Goal: Task Accomplishment & Management: Use online tool/utility

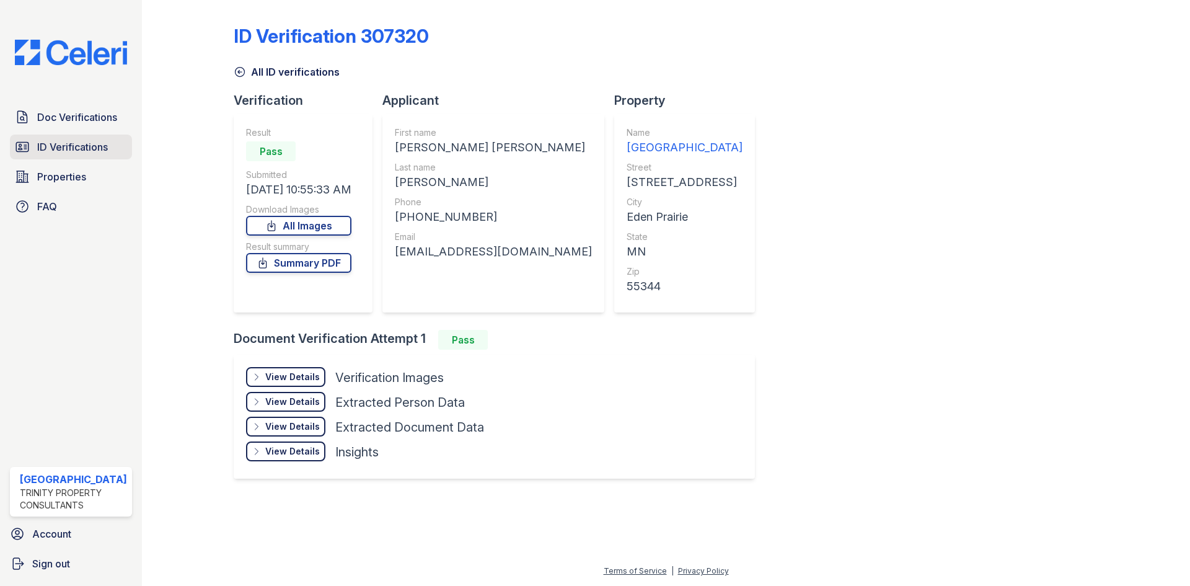
click at [76, 141] on span "ID Verifications" at bounding box center [72, 146] width 71 height 15
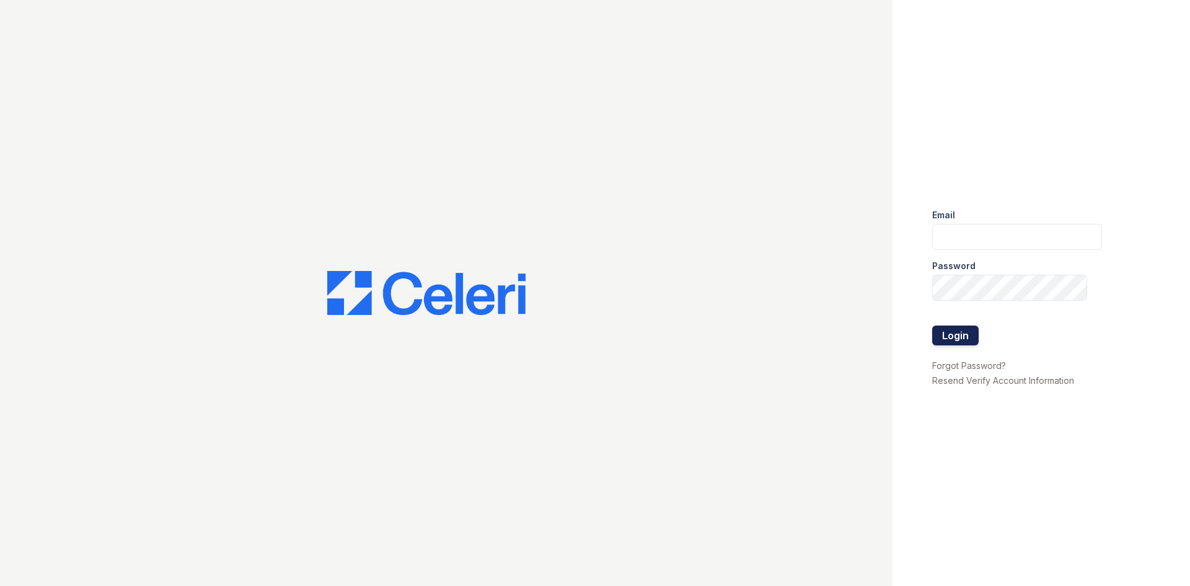
type input "renewtowncenter@trinity-pm.com"
click at [947, 333] on button "Login" at bounding box center [955, 335] width 46 height 20
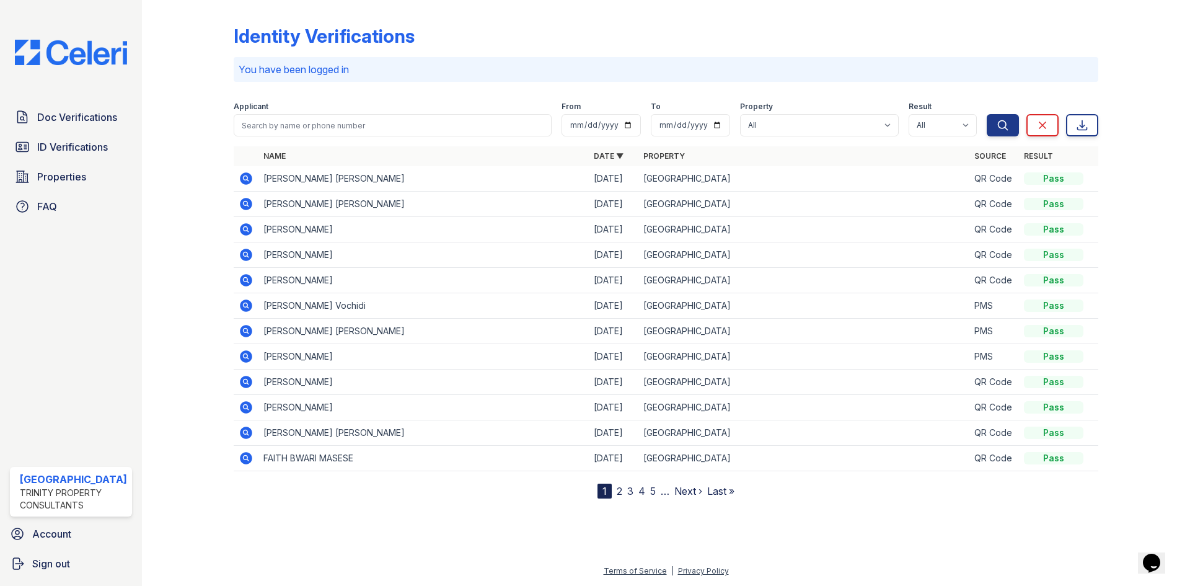
click at [247, 280] on icon at bounding box center [246, 280] width 15 height 15
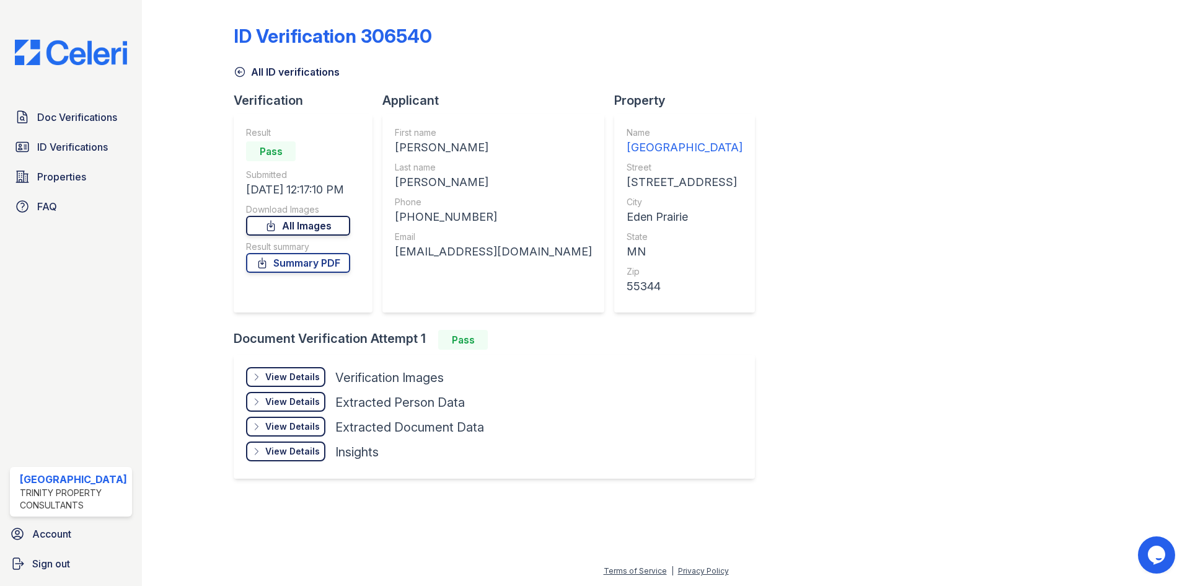
click at [295, 224] on link "All Images" at bounding box center [298, 226] width 104 height 20
click at [298, 265] on link "Summary PDF" at bounding box center [298, 263] width 104 height 20
click at [72, 145] on span "ID Verifications" at bounding box center [72, 146] width 71 height 15
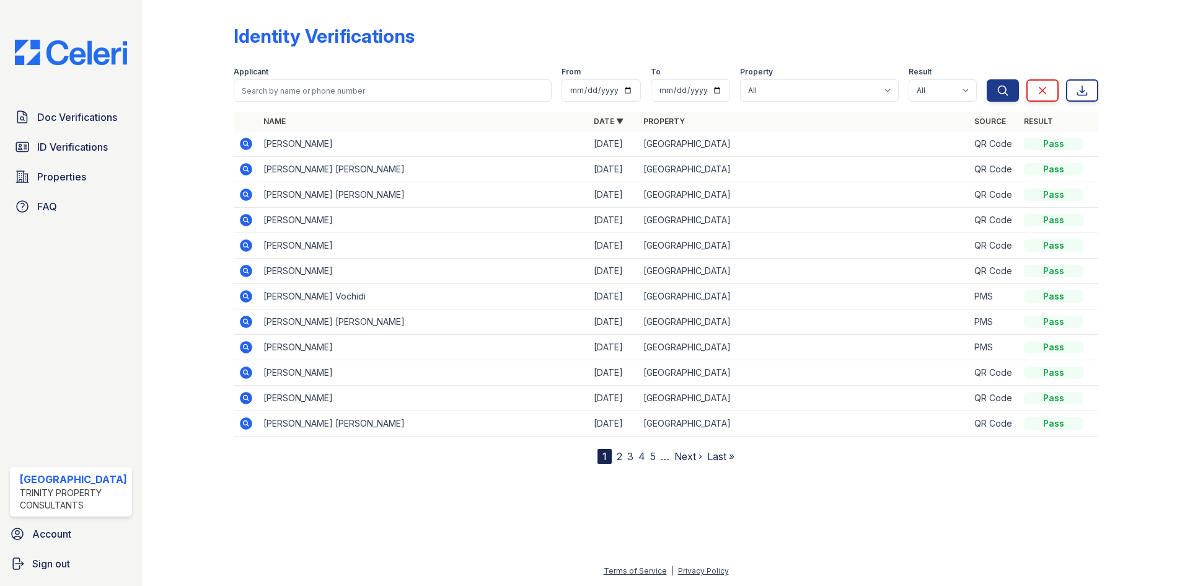
click at [242, 140] on icon at bounding box center [246, 144] width 12 height 12
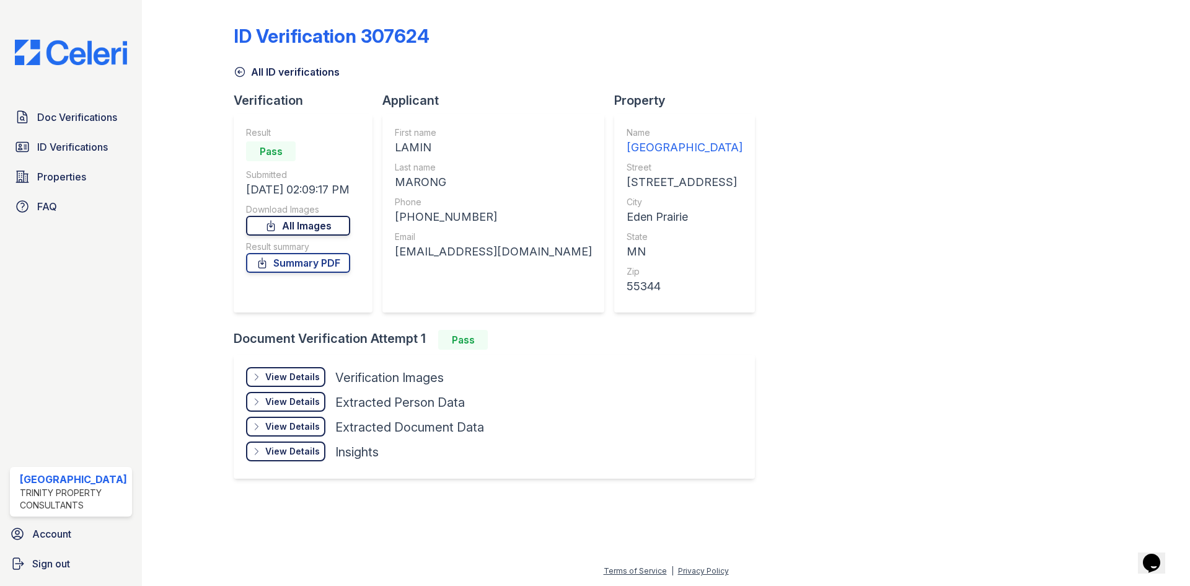
click at [314, 220] on link "All Images" at bounding box center [298, 226] width 104 height 20
click at [326, 261] on link "Summary PDF" at bounding box center [298, 263] width 104 height 20
click at [75, 146] on span "ID Verifications" at bounding box center [72, 146] width 71 height 15
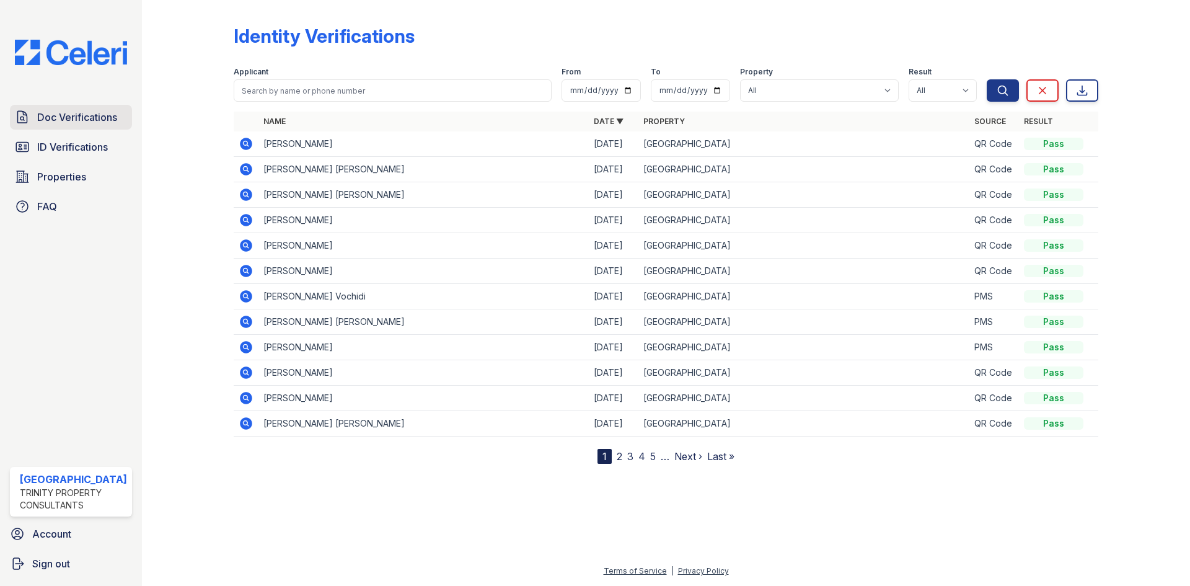
click at [78, 117] on span "Doc Verifications" at bounding box center [77, 117] width 80 height 15
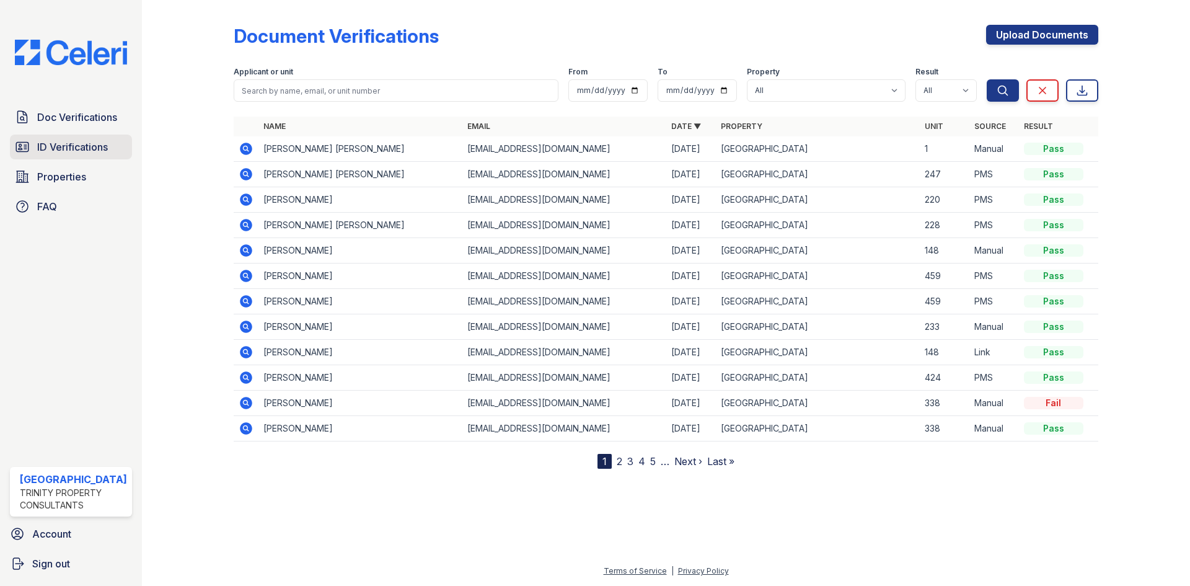
click at [58, 144] on span "ID Verifications" at bounding box center [72, 146] width 71 height 15
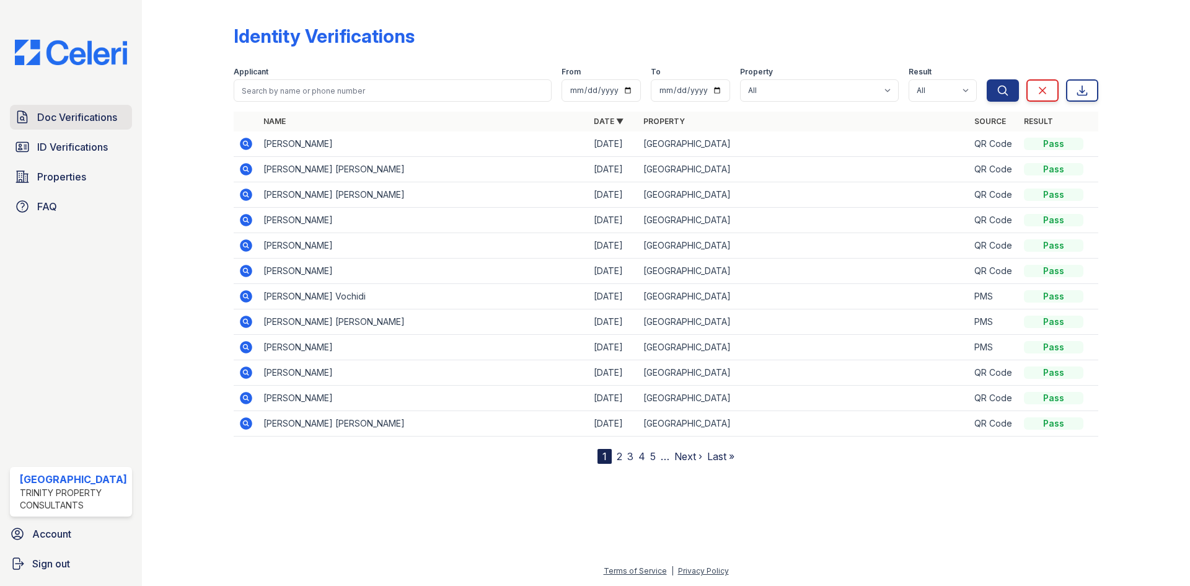
click at [53, 121] on span "Doc Verifications" at bounding box center [77, 117] width 80 height 15
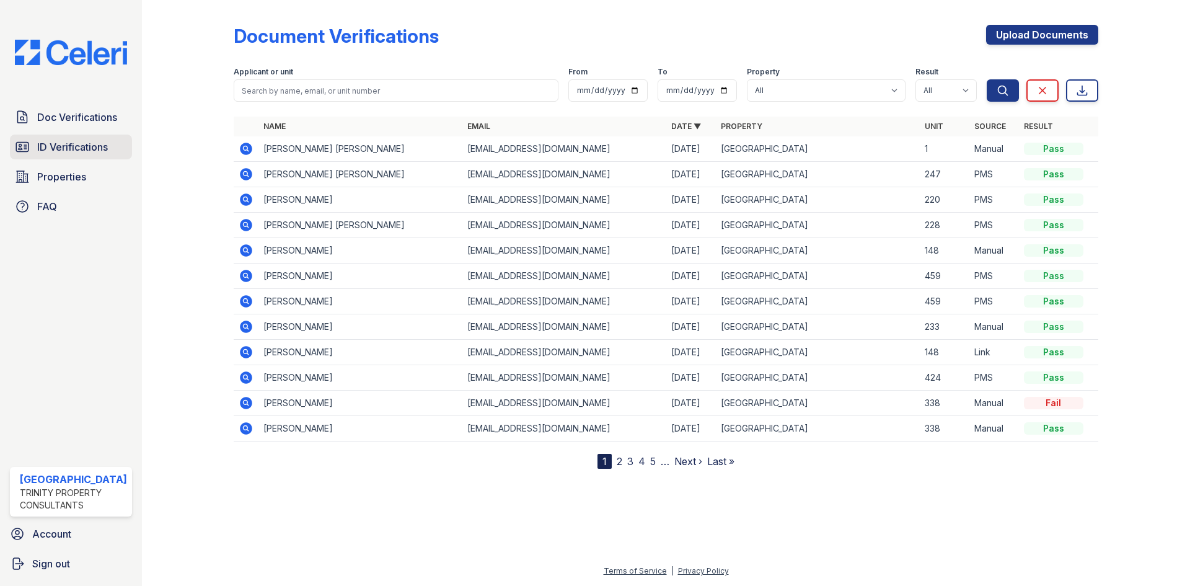
click at [75, 148] on span "ID Verifications" at bounding box center [72, 146] width 71 height 15
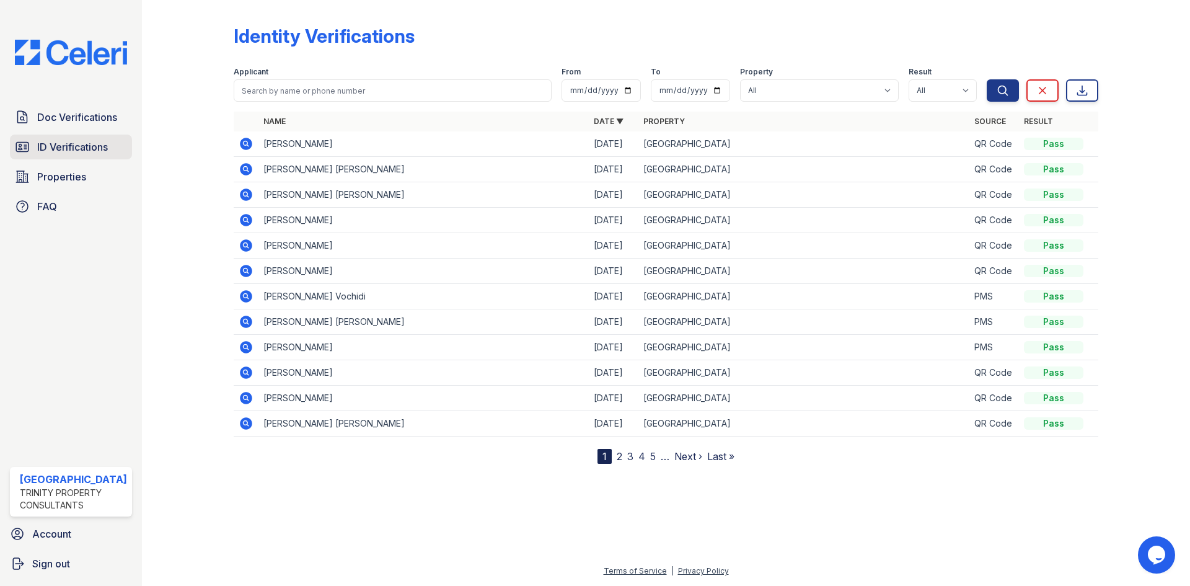
click at [95, 148] on span "ID Verifications" at bounding box center [72, 146] width 71 height 15
click at [89, 110] on span "Doc Verifications" at bounding box center [77, 117] width 80 height 15
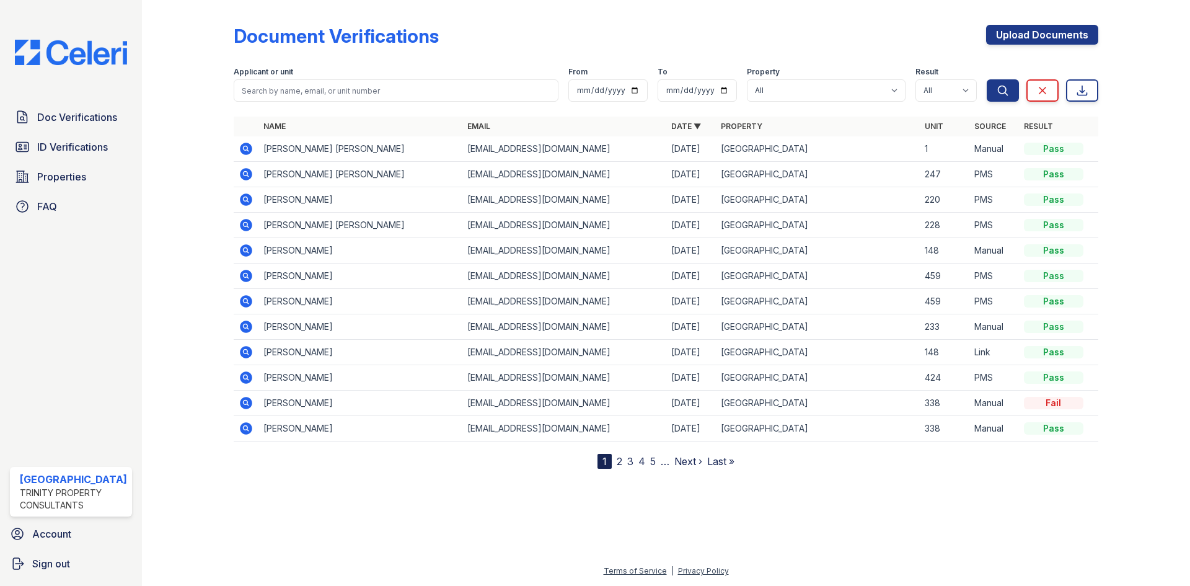
click at [83, 140] on span "ID Verifications" at bounding box center [72, 146] width 71 height 15
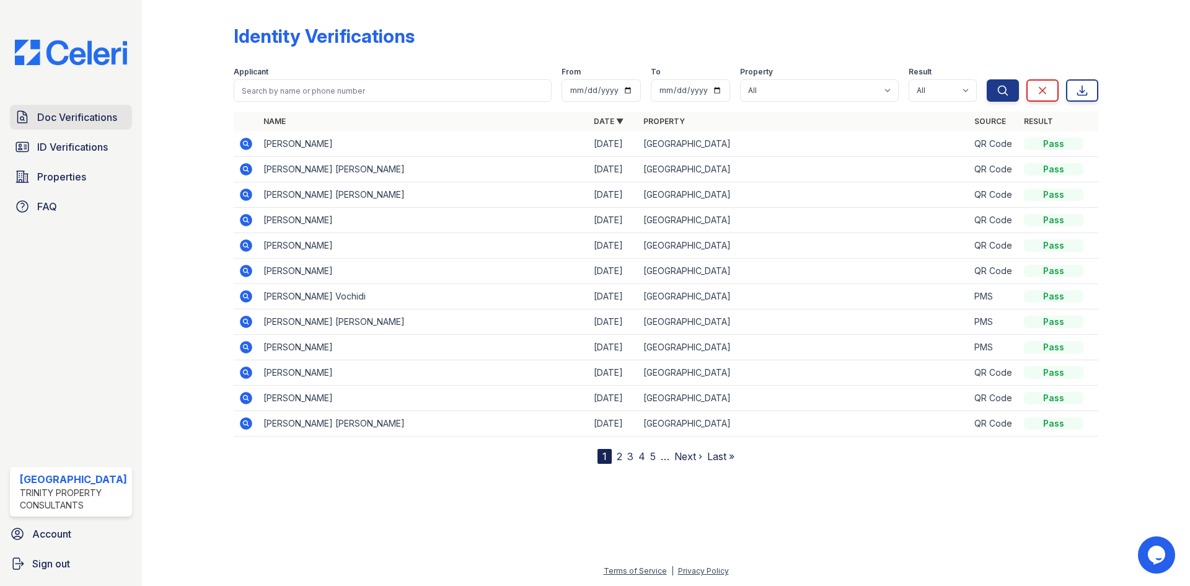
click at [73, 116] on span "Doc Verifications" at bounding box center [77, 117] width 80 height 15
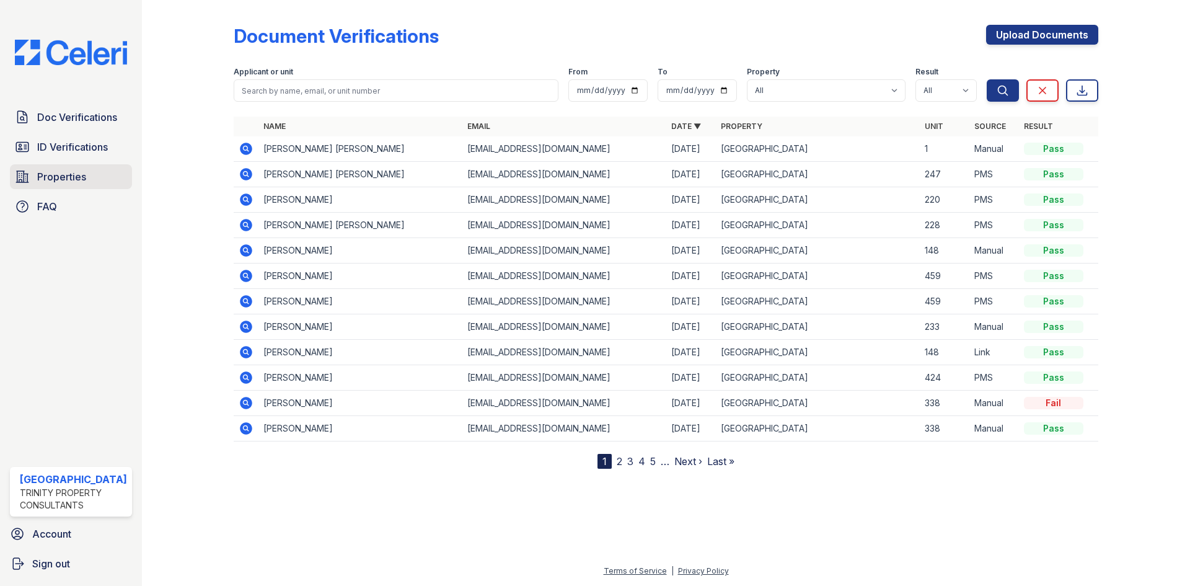
click at [77, 164] on link "Properties" at bounding box center [71, 176] width 122 height 25
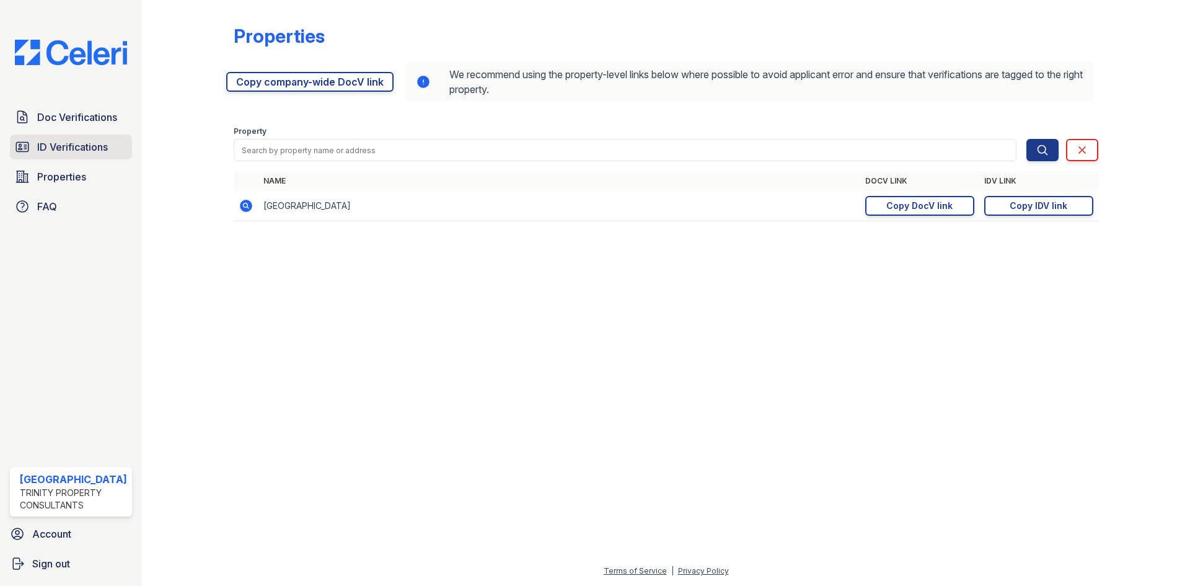
click at [74, 147] on span "ID Verifications" at bounding box center [72, 146] width 71 height 15
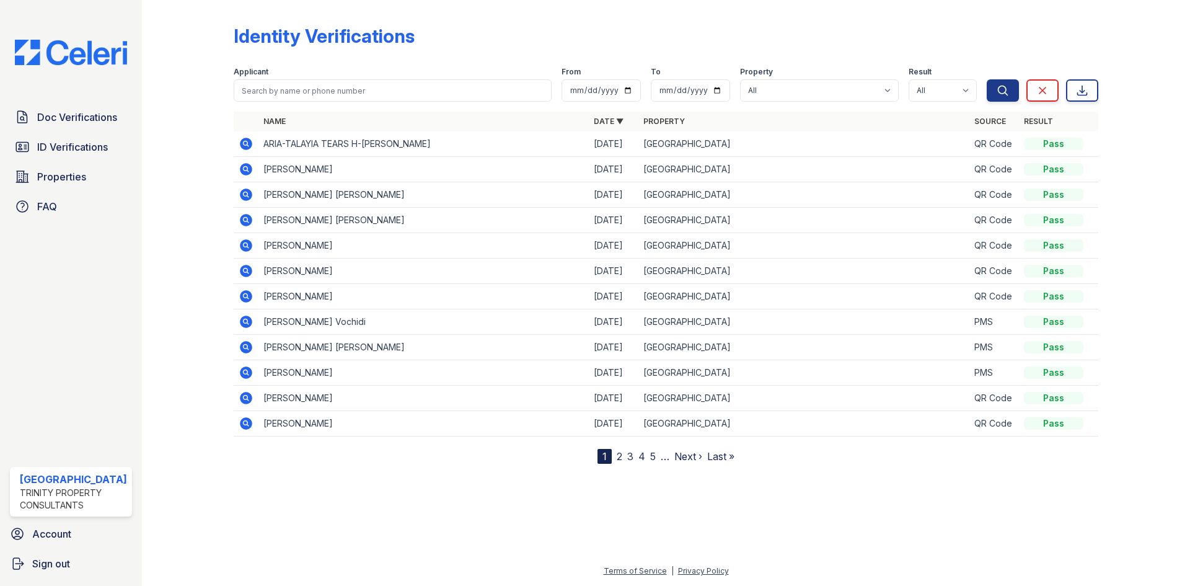
click at [244, 146] on icon at bounding box center [246, 144] width 12 height 12
